Goal: Check status

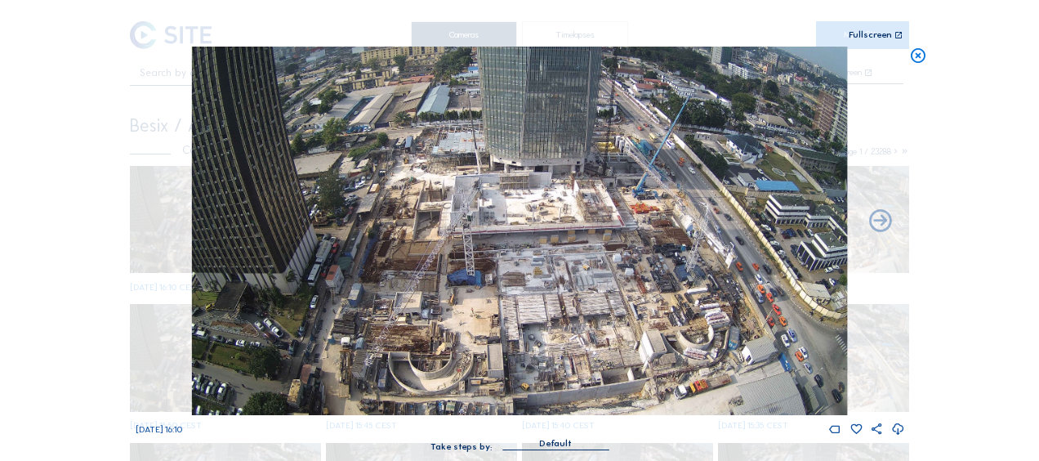
click at [921, 53] on icon at bounding box center [918, 56] width 18 height 19
